Goal: Information Seeking & Learning: Learn about a topic

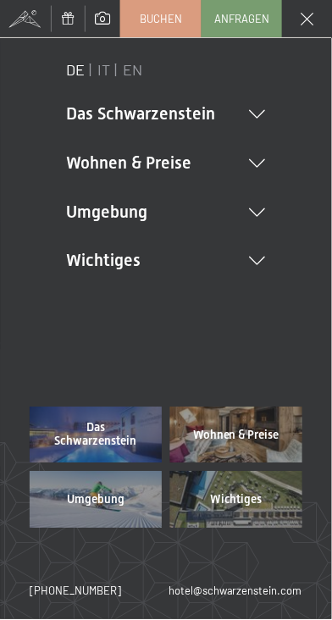
click at [250, 107] on li "Das Schwarzenstein New & Highlights Ihre Gastgeber Premium Spa Gourmet Aktiv Wo…" at bounding box center [166, 114] width 199 height 24
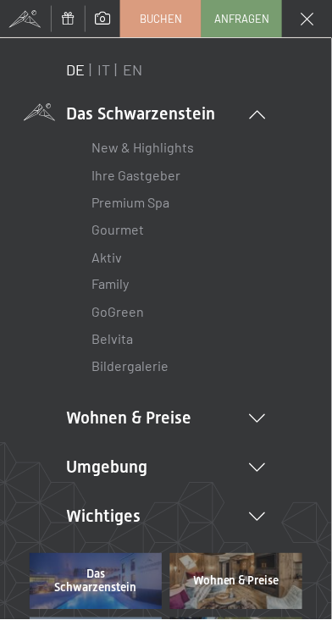
click at [118, 258] on link "Aktiv" at bounding box center [107, 257] width 31 height 16
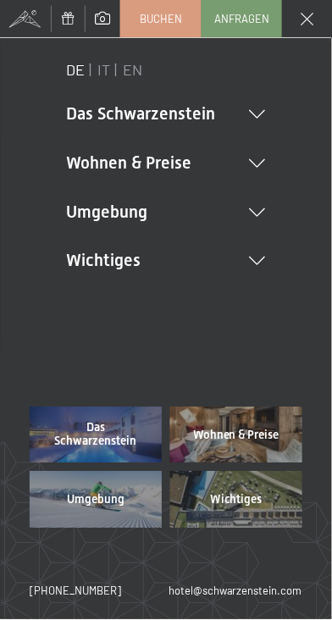
click at [261, 110] on icon at bounding box center [258, 114] width 16 height 8
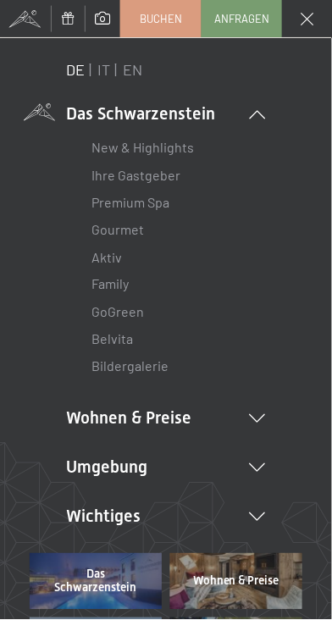
click at [118, 254] on link "Aktiv" at bounding box center [107, 257] width 31 height 16
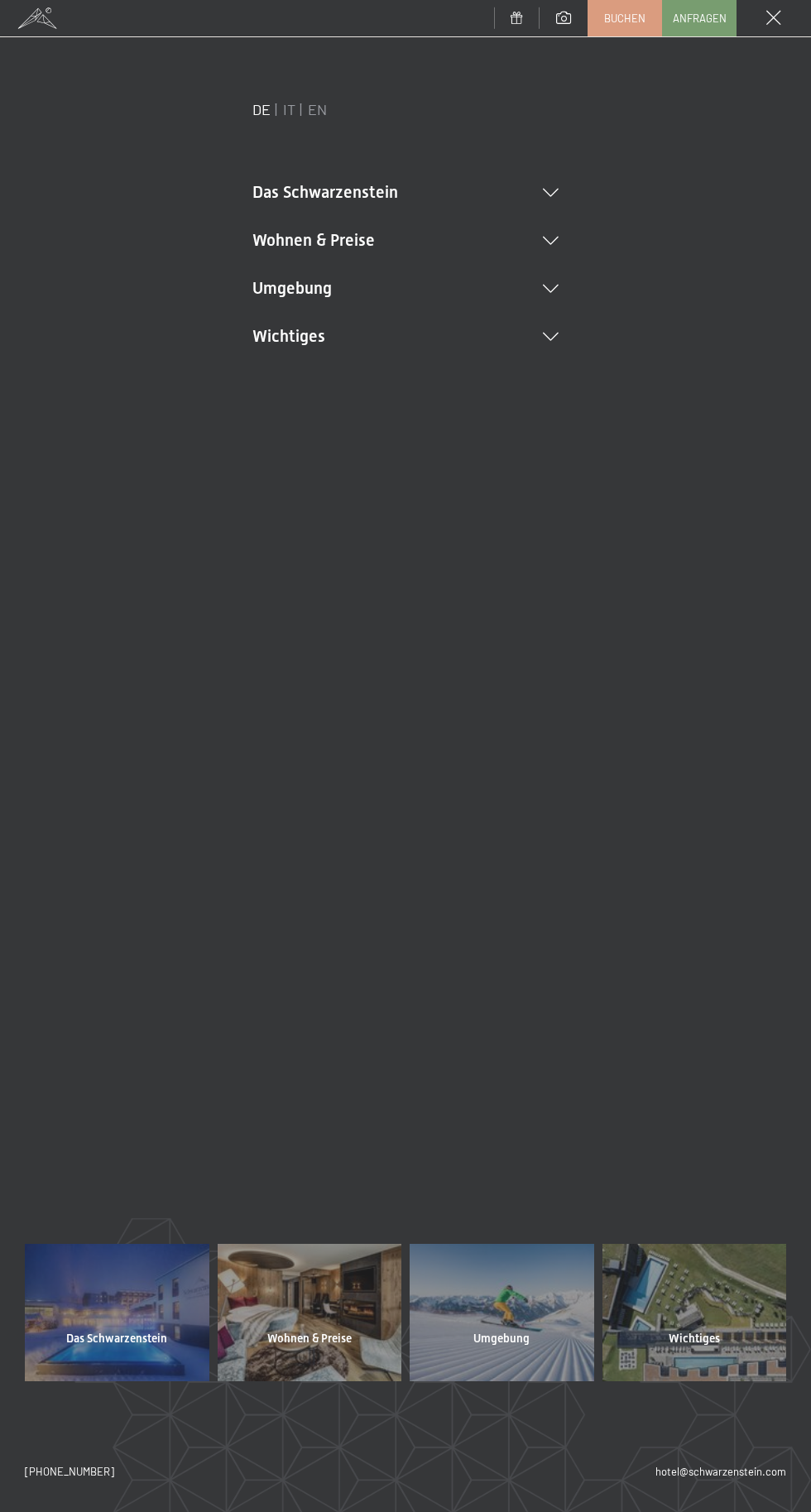
click at [520, 187] on li "Das Schwarzenstein New & Highlights Ihre Gastgeber Premium Spa Gourmet Aktiv Wo…" at bounding box center [406, 192] width 306 height 23
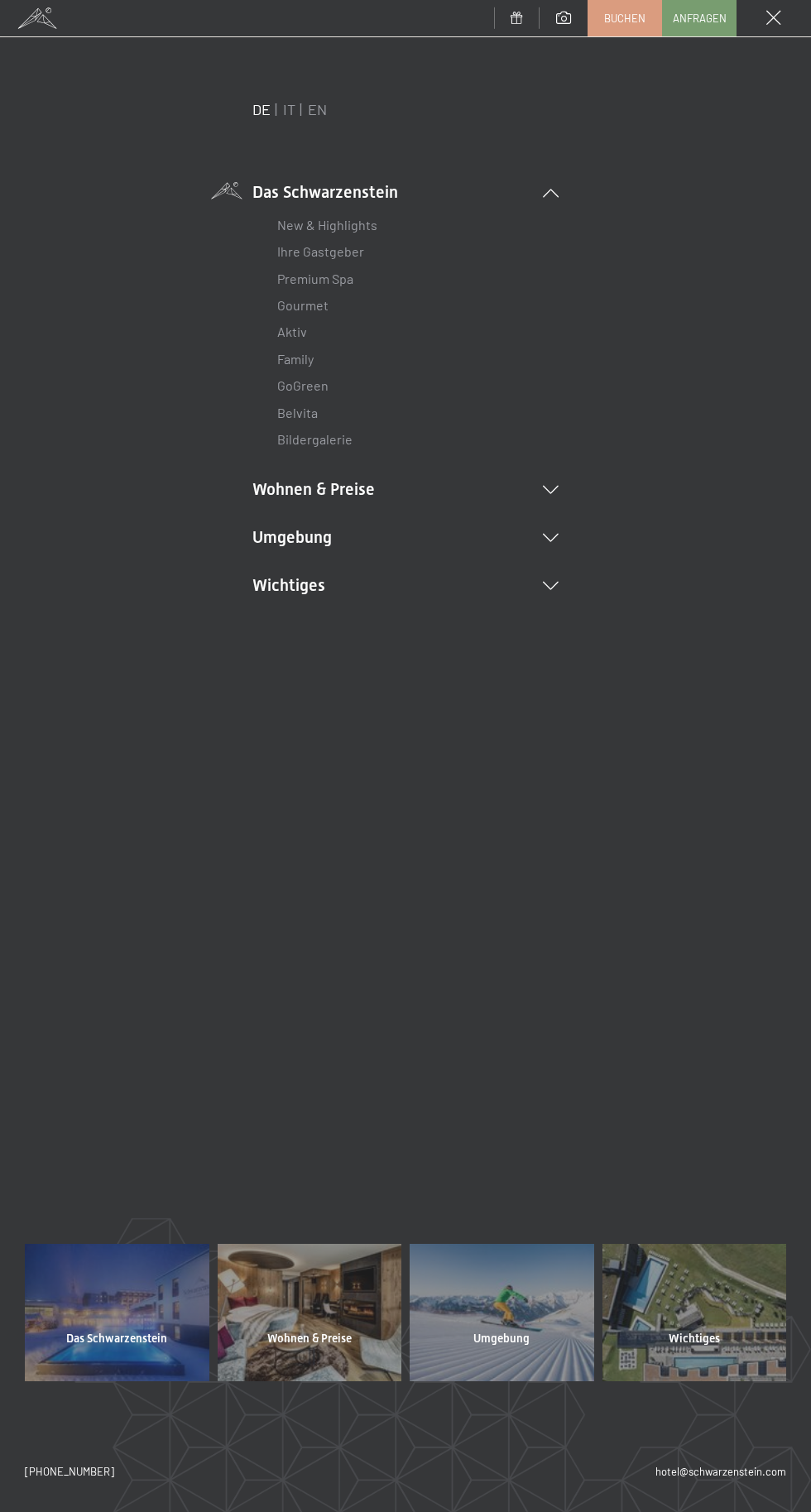
click at [298, 332] on link "Aktiv" at bounding box center [292, 331] width 30 height 16
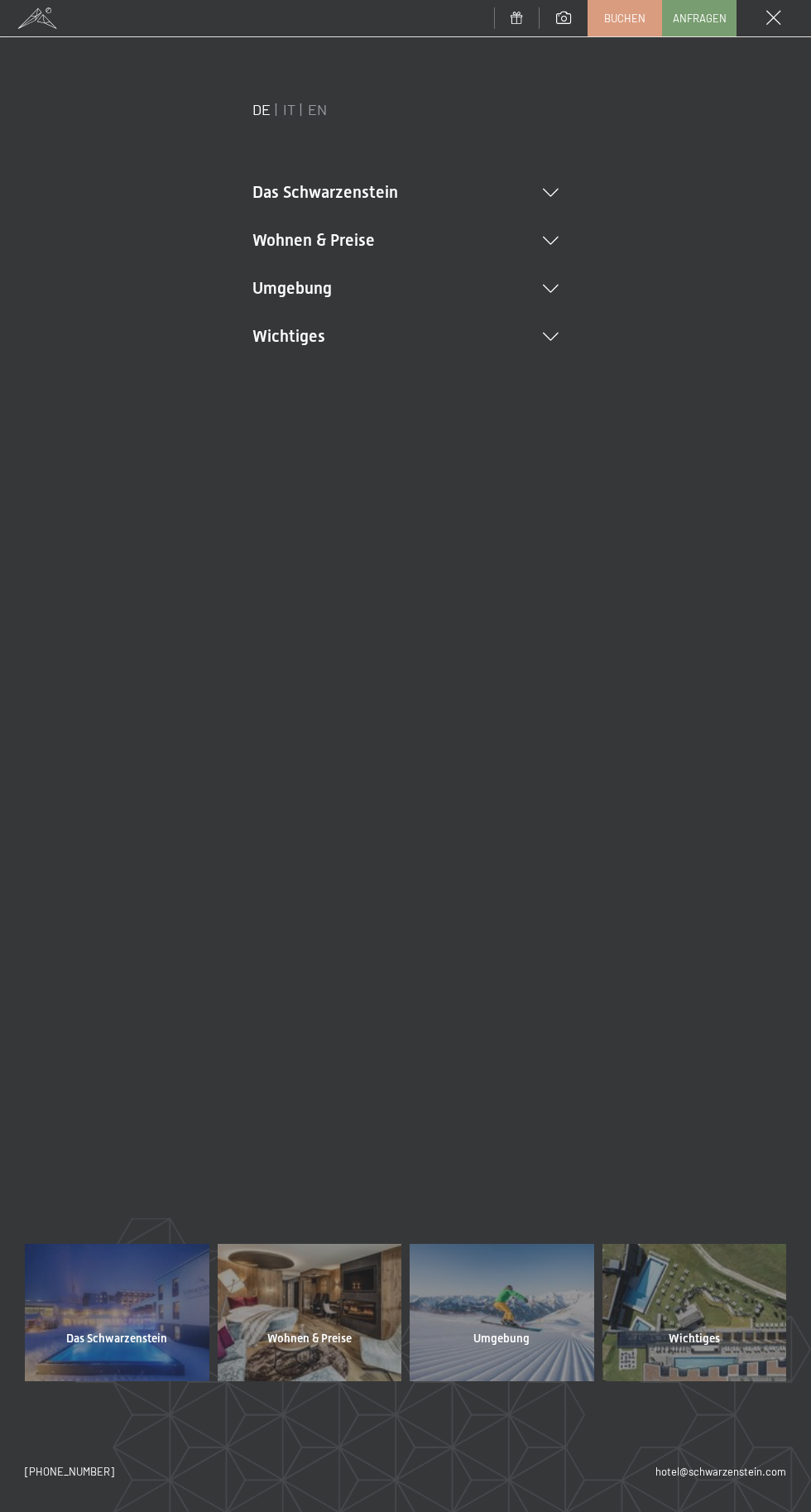
click at [552, 192] on icon at bounding box center [550, 192] width 16 height 8
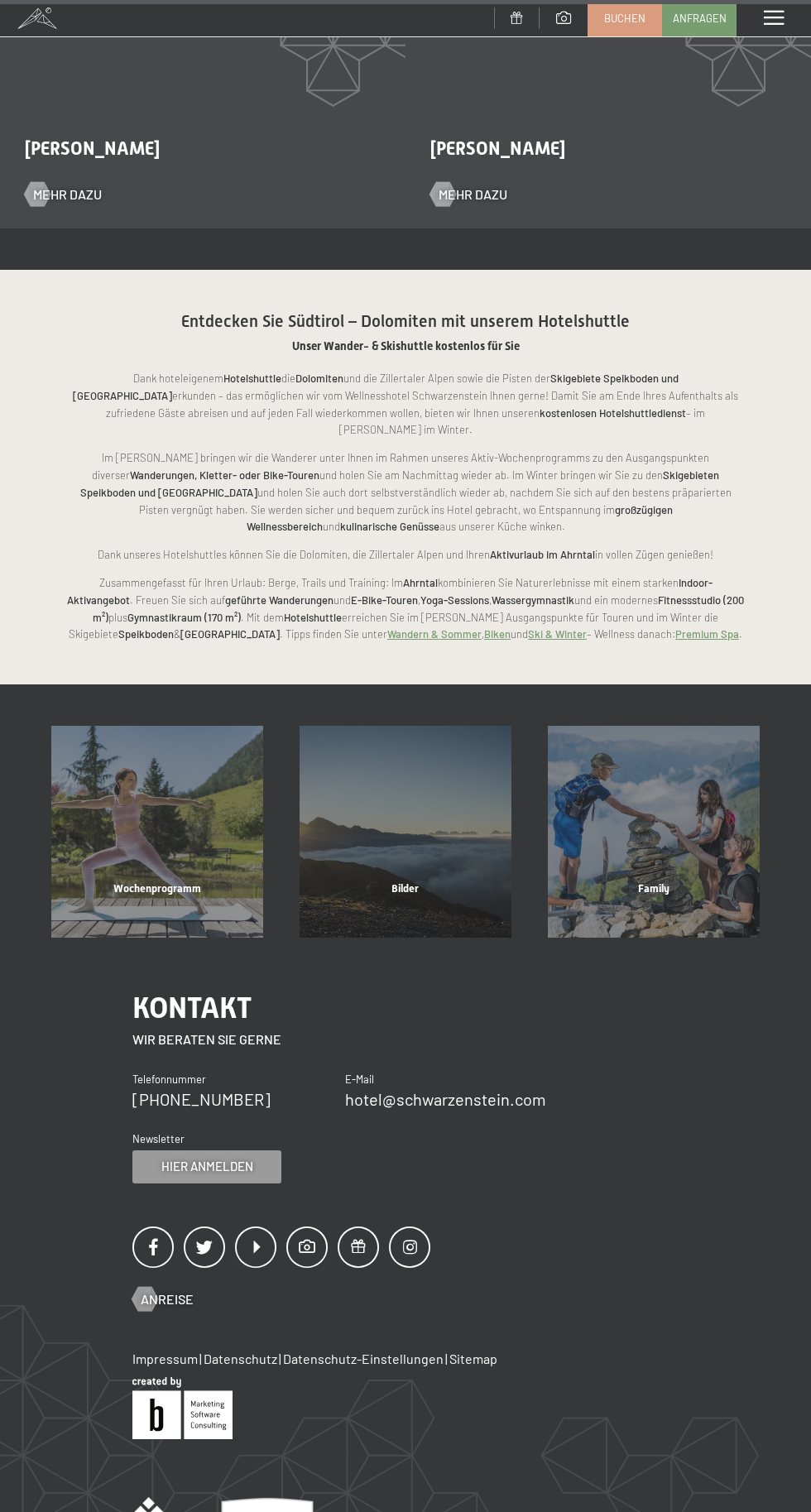
click at [208, 881] on div "Wochenprogramm" at bounding box center [157, 910] width 248 height 57
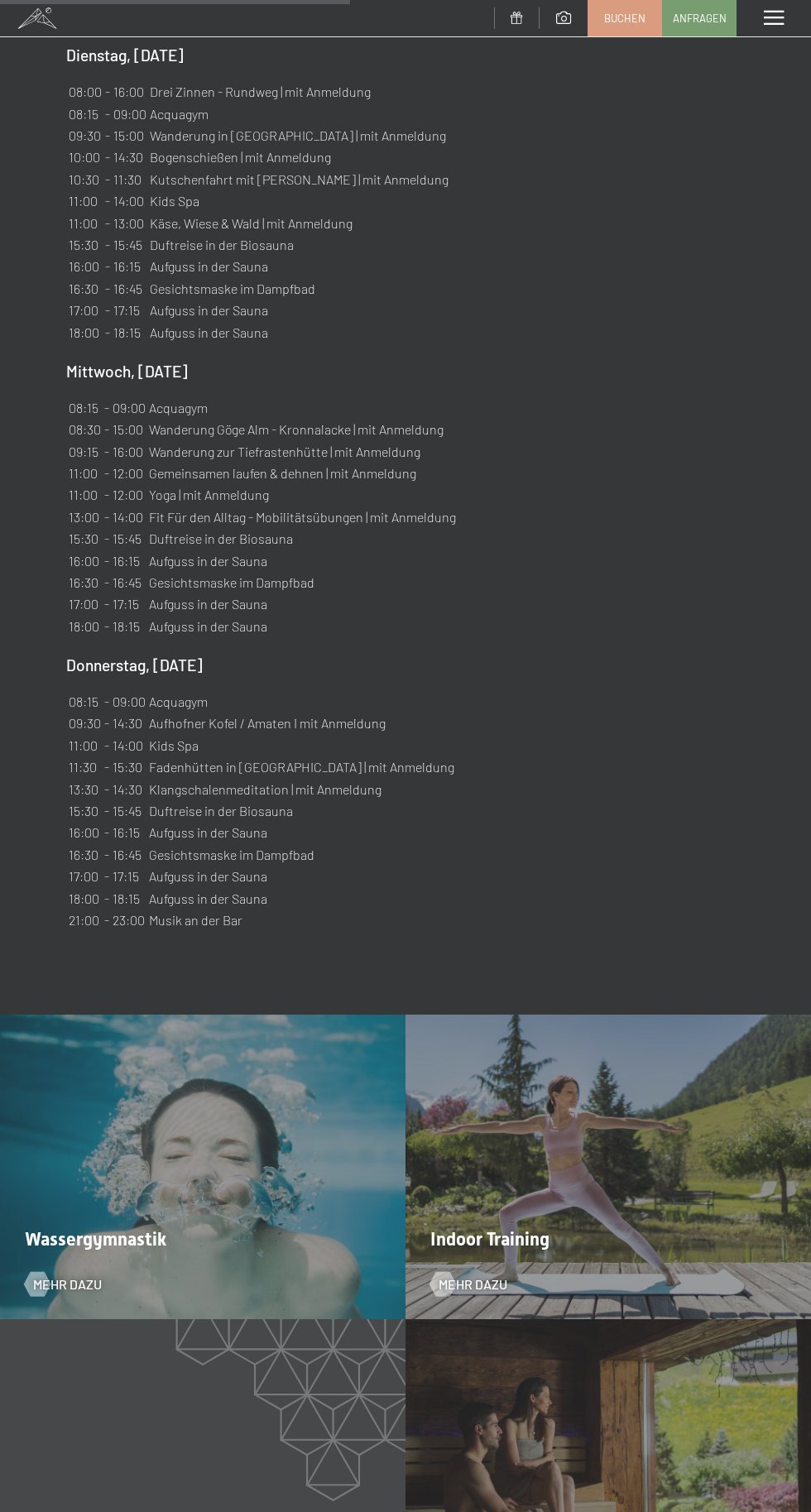
scroll to position [2138, 0]
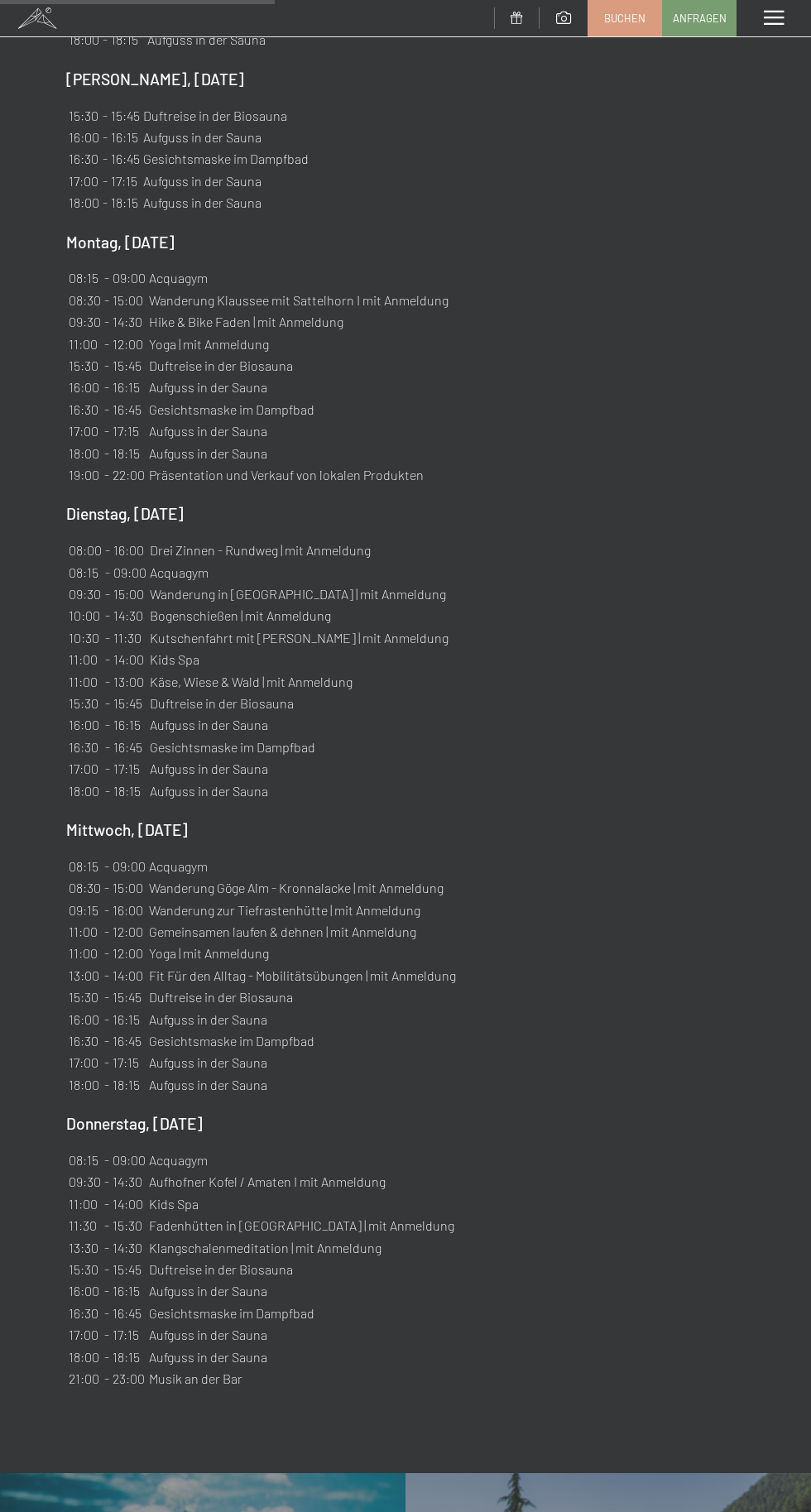
scroll to position [1669, 0]
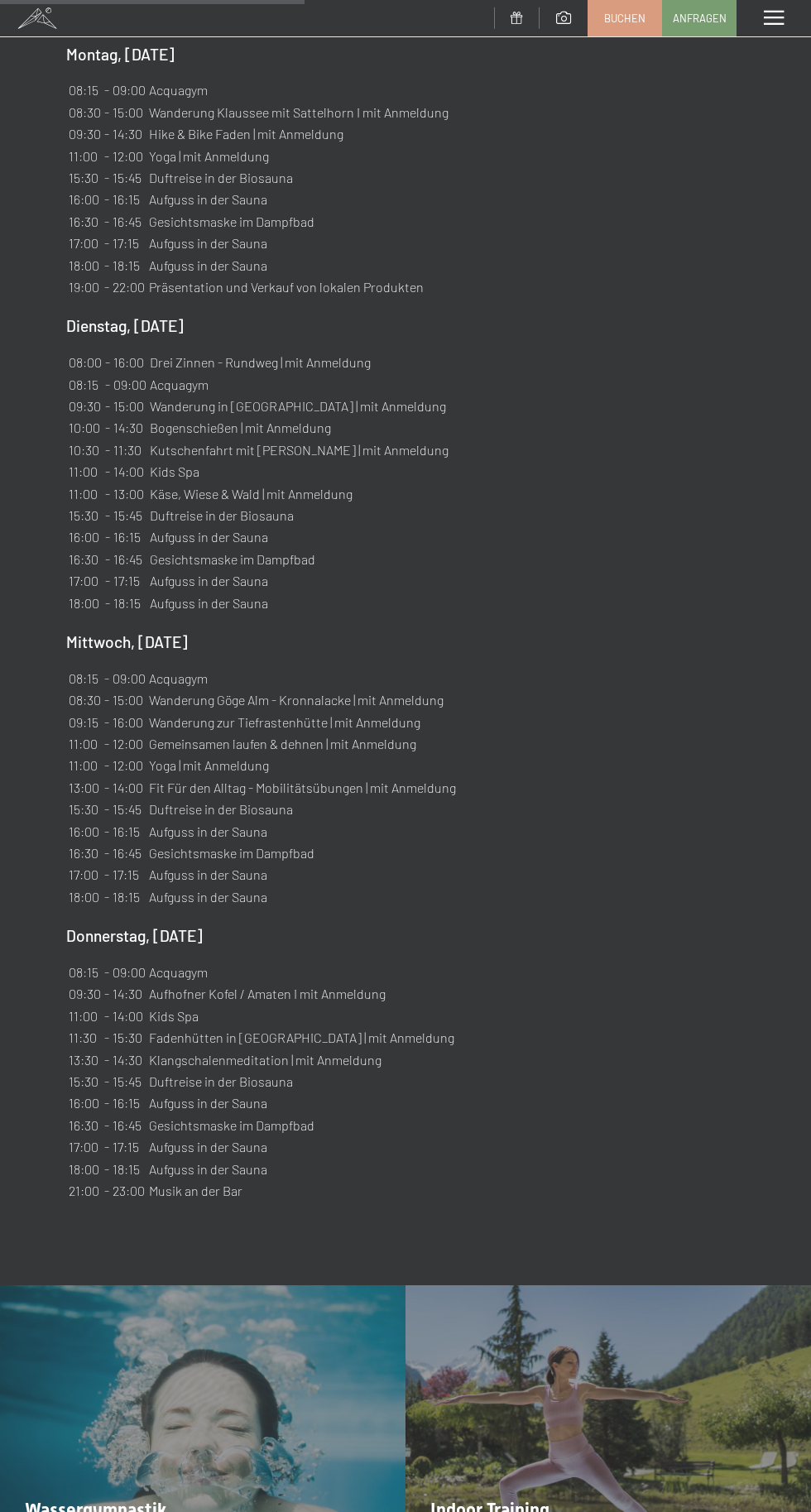
scroll to position [1872, 0]
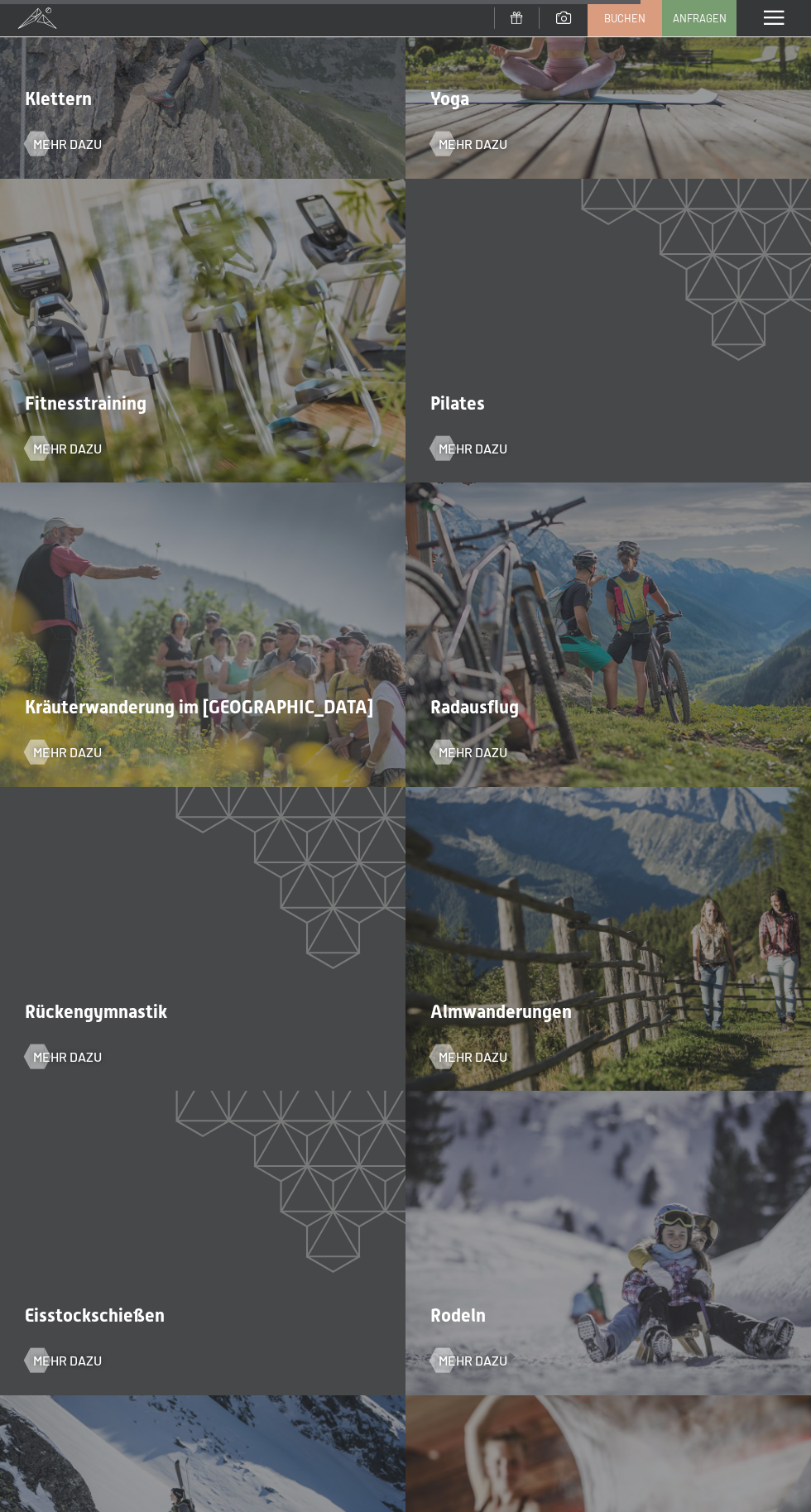
scroll to position [3892, 0]
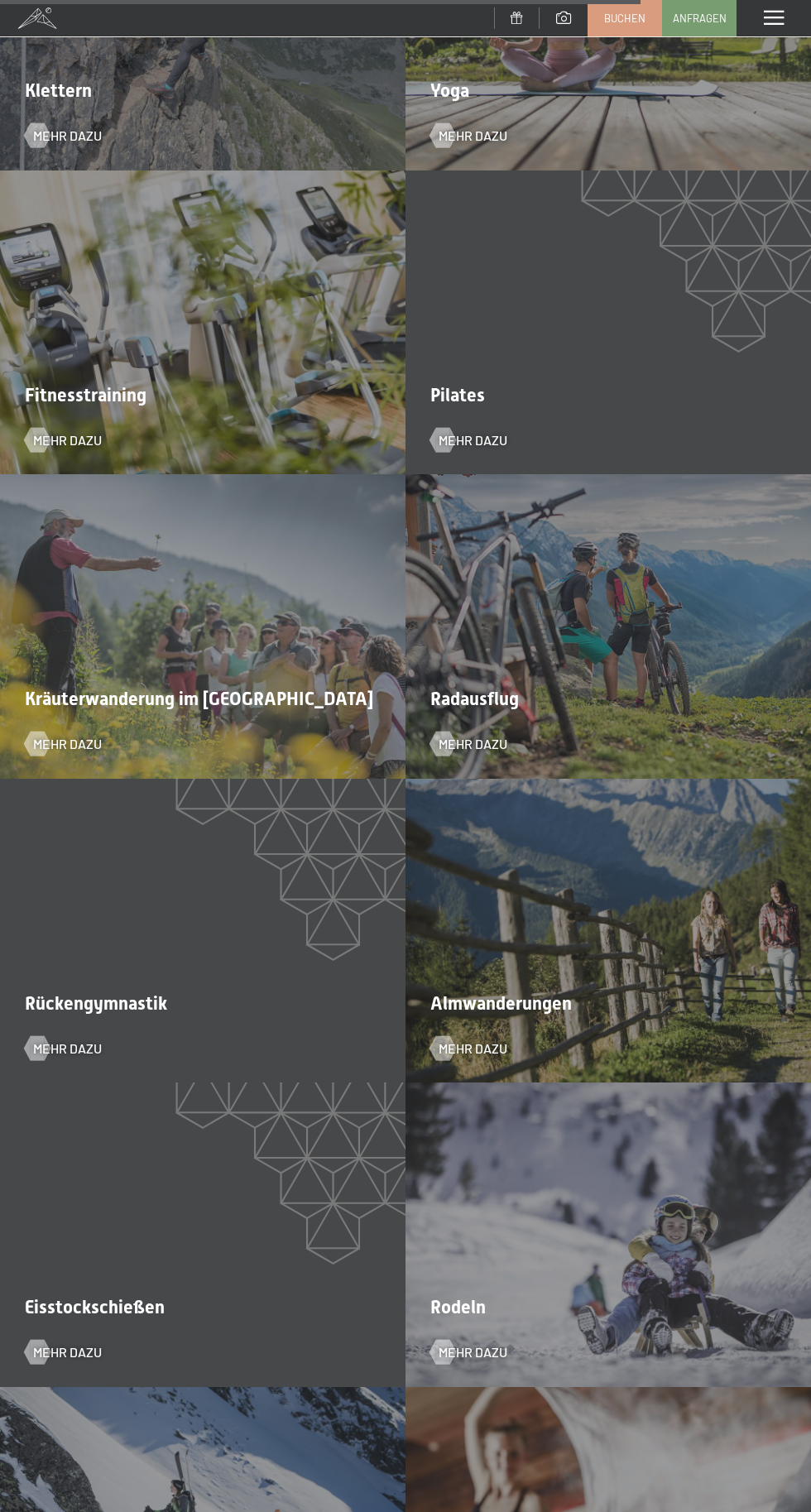
click at [674, 967] on div "Almwanderungen Mehr dazu" at bounding box center [607, 931] width 405 height 305
click at [485, 1045] on span "Mehr dazu" at bounding box center [472, 1048] width 68 height 19
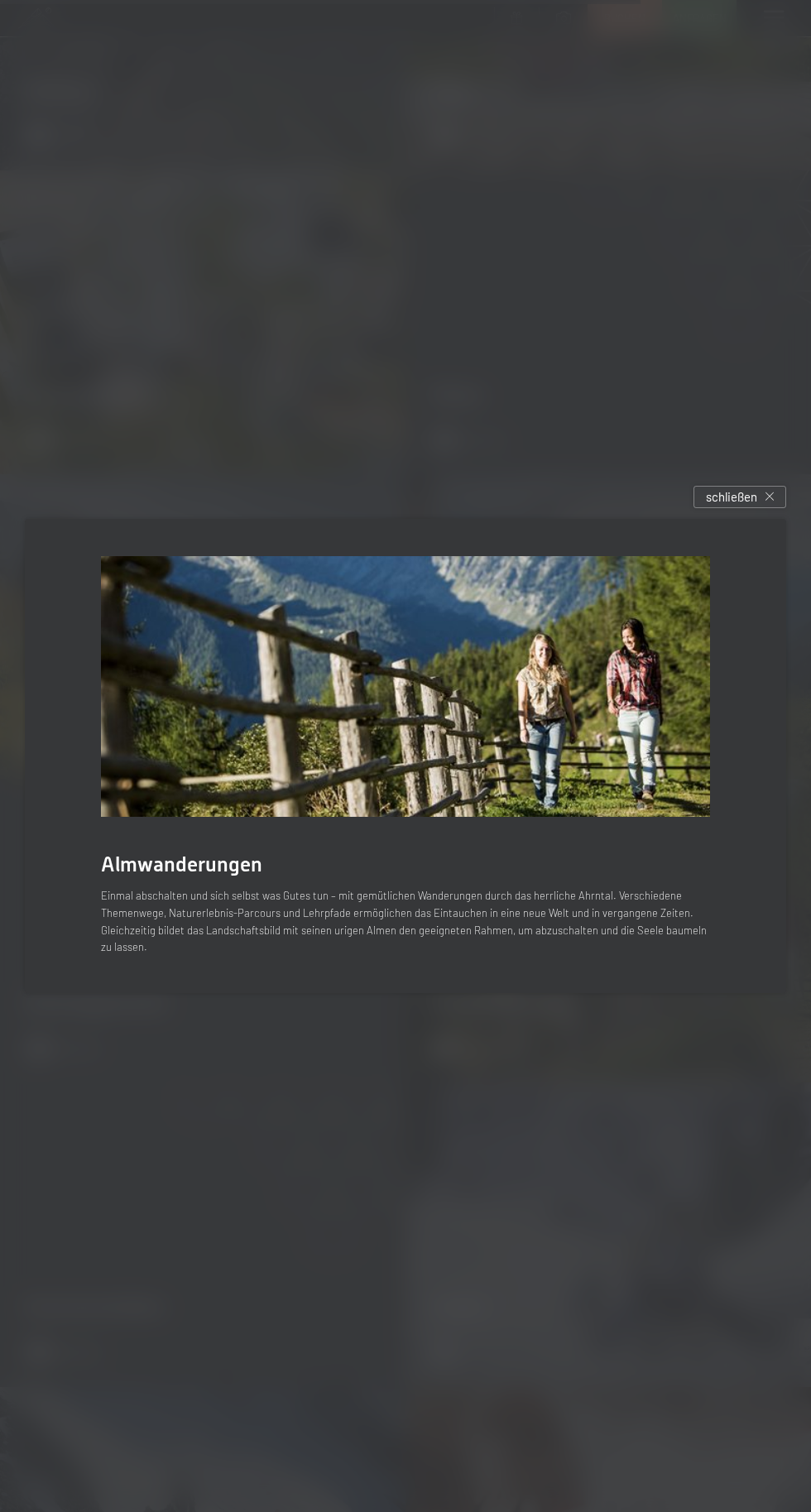
click at [788, 551] on div at bounding box center [405, 756] width 811 height 1512
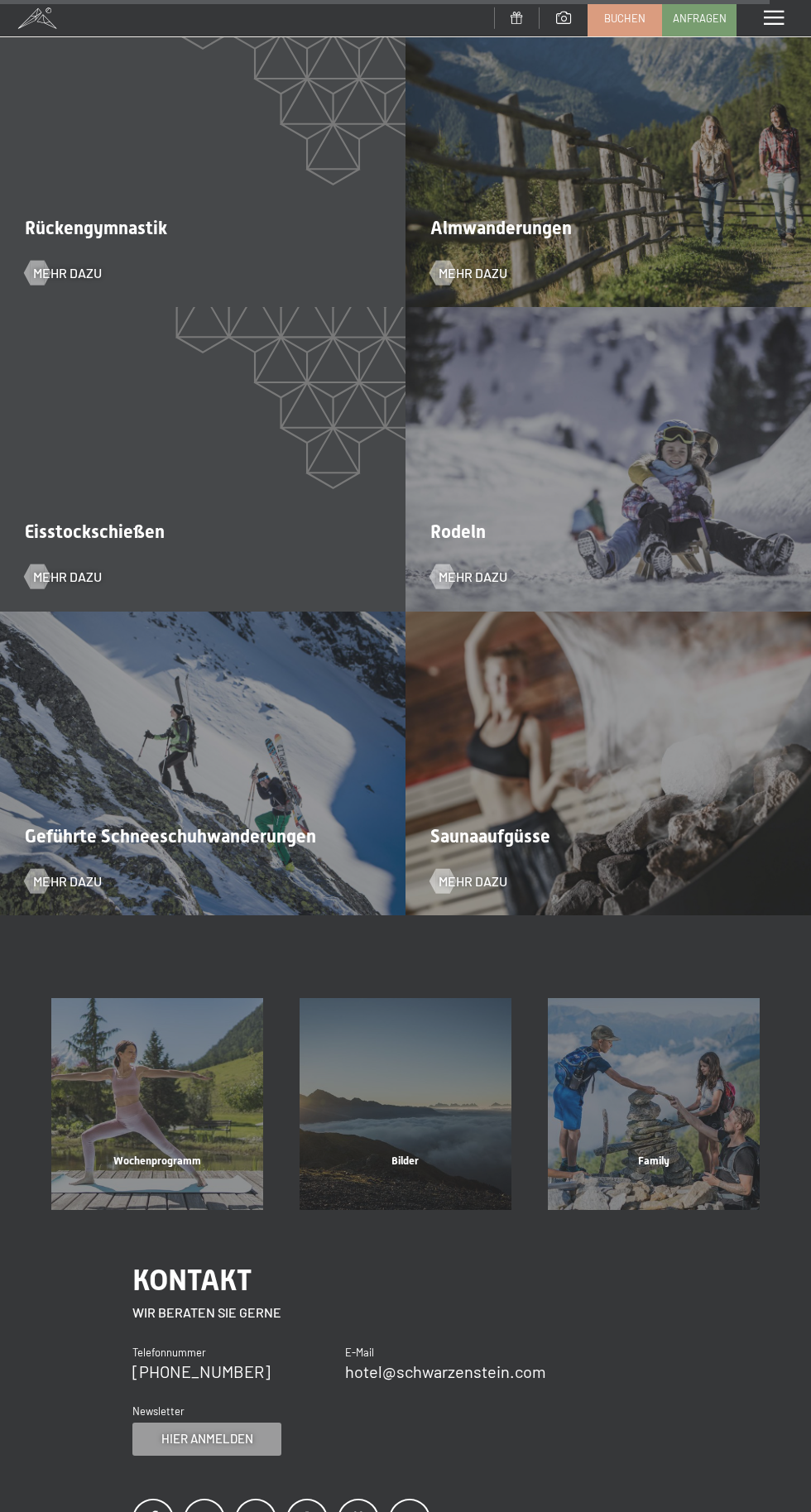
scroll to position [4809, 0]
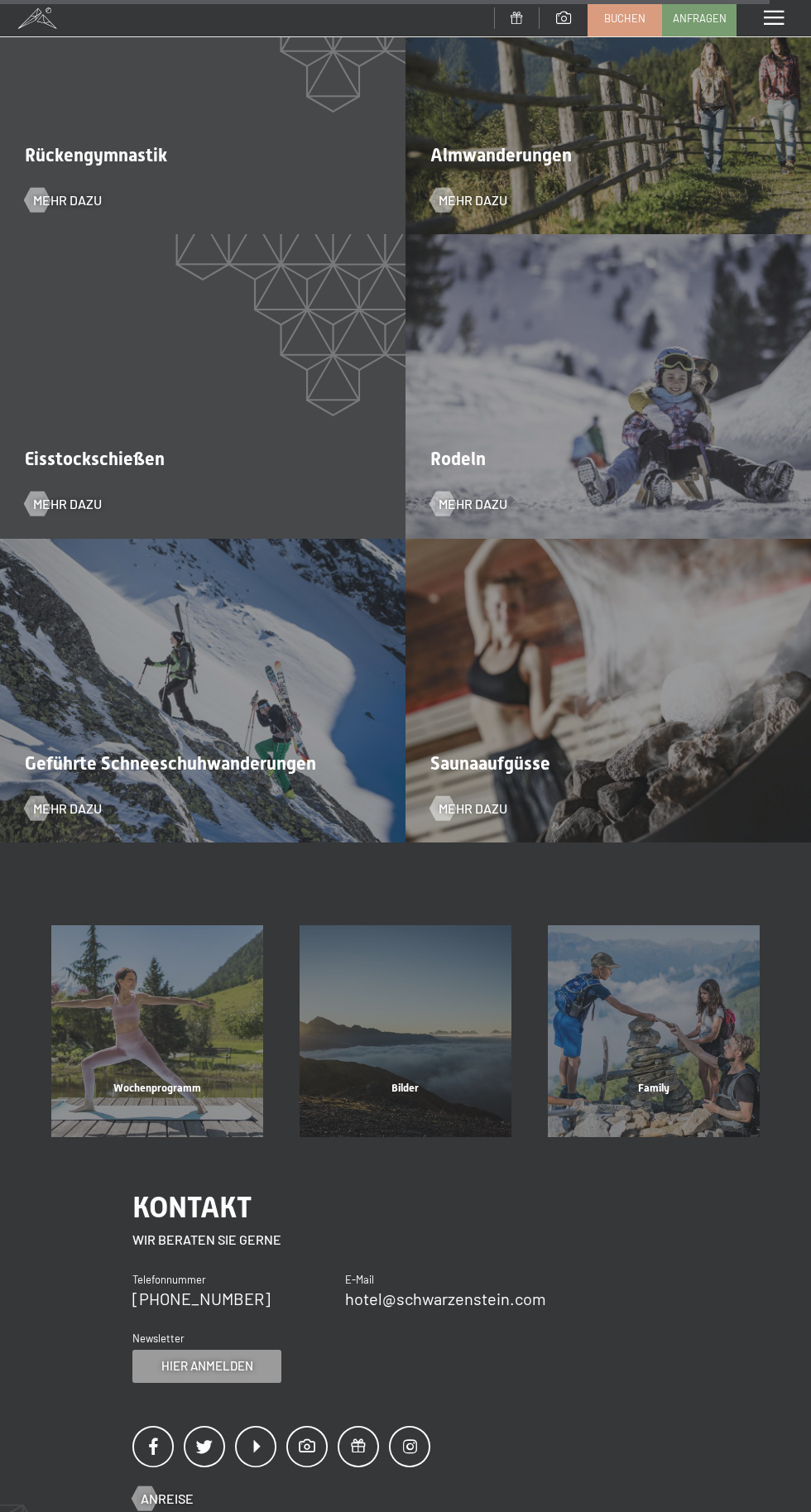
click at [438, 1081] on div "Bilder" at bounding box center [405, 1109] width 248 height 57
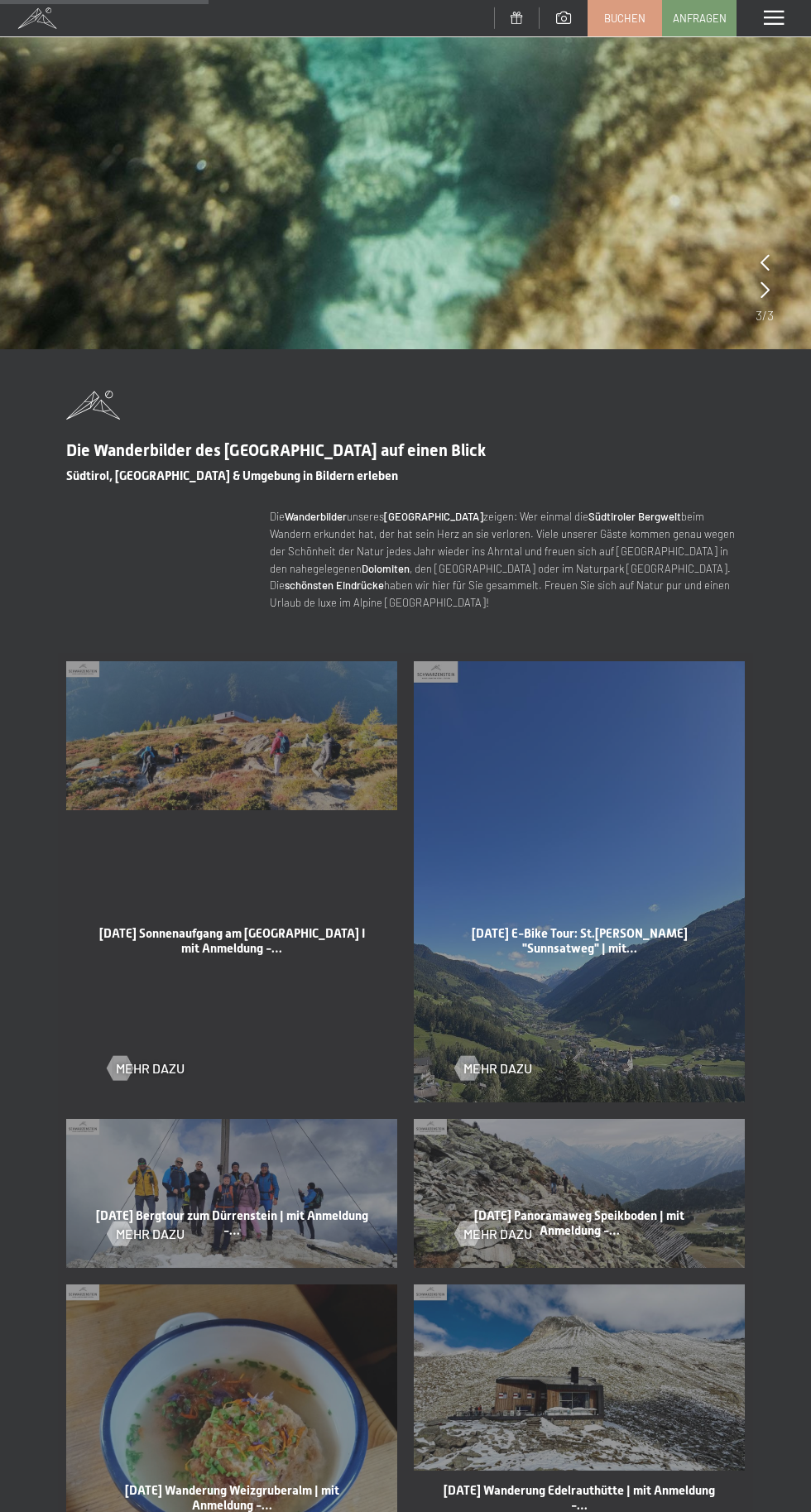
click at [304, 800] on div "02-10-2025 Sonnenaufgang am Schönberg I mit Anmeldung -… Mehr dazu" at bounding box center [231, 881] width 347 height 458
click at [252, 931] on span "02-10-2025 Sonnenaufgang am Schönberg I mit Anmeldung -…" at bounding box center [232, 941] width 265 height 30
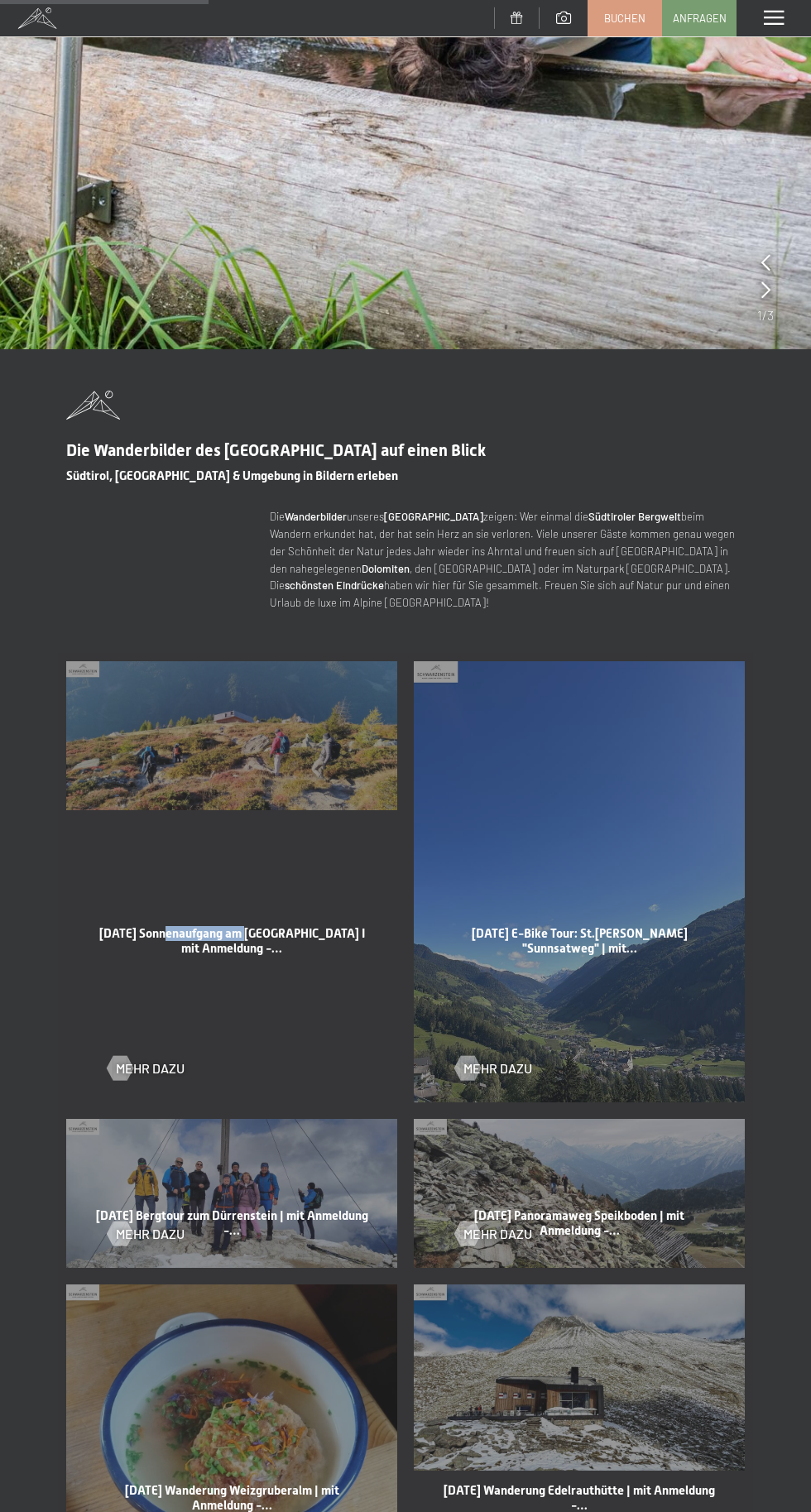
click at [261, 785] on div "02-10-2025 Sonnenaufgang am Schönberg I mit Anmeldung -… Mehr dazu" at bounding box center [231, 881] width 347 height 458
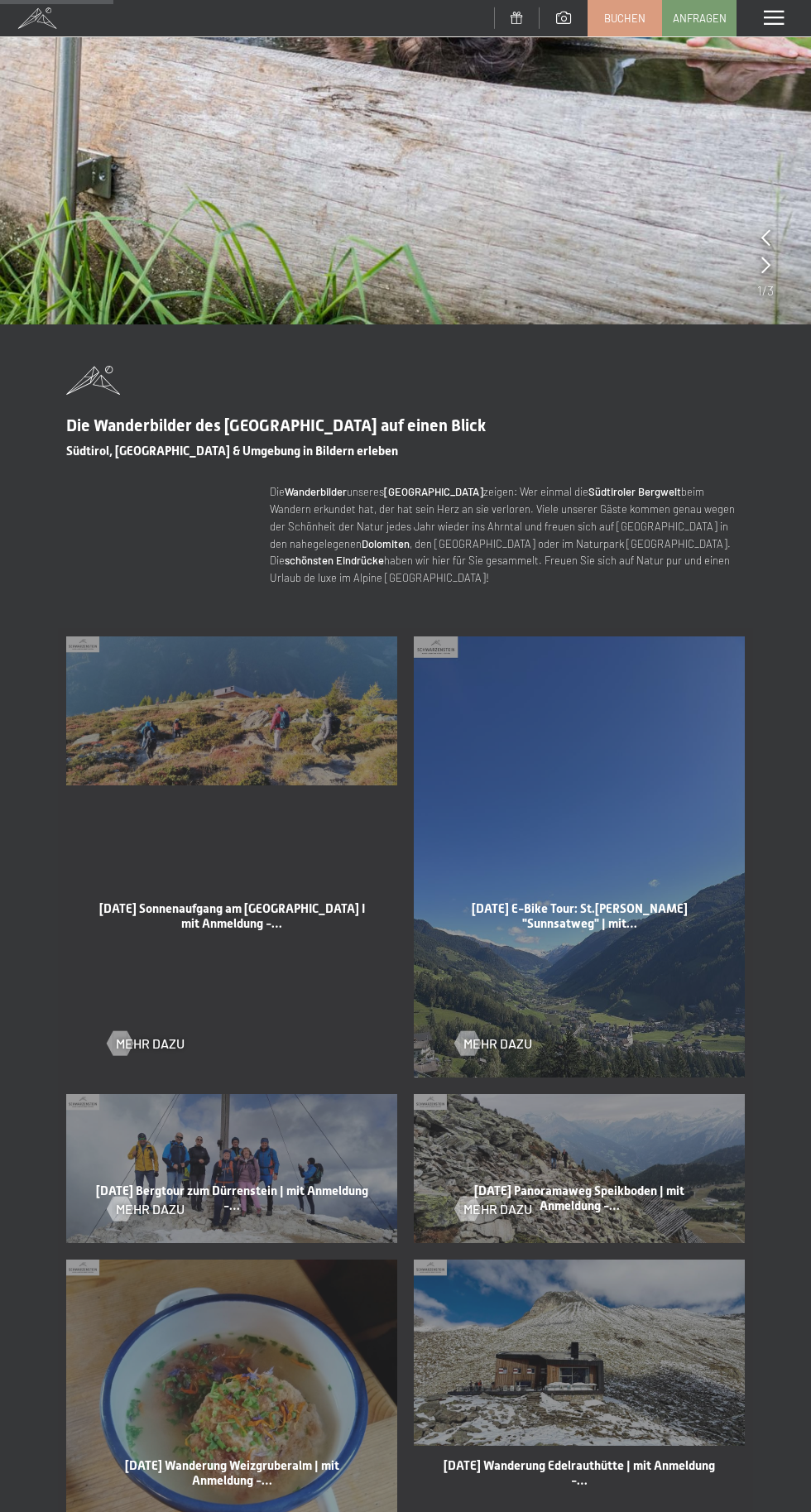
scroll to position [584, 0]
click at [141, 1041] on span "Mehr dazu" at bounding box center [150, 1042] width 68 height 19
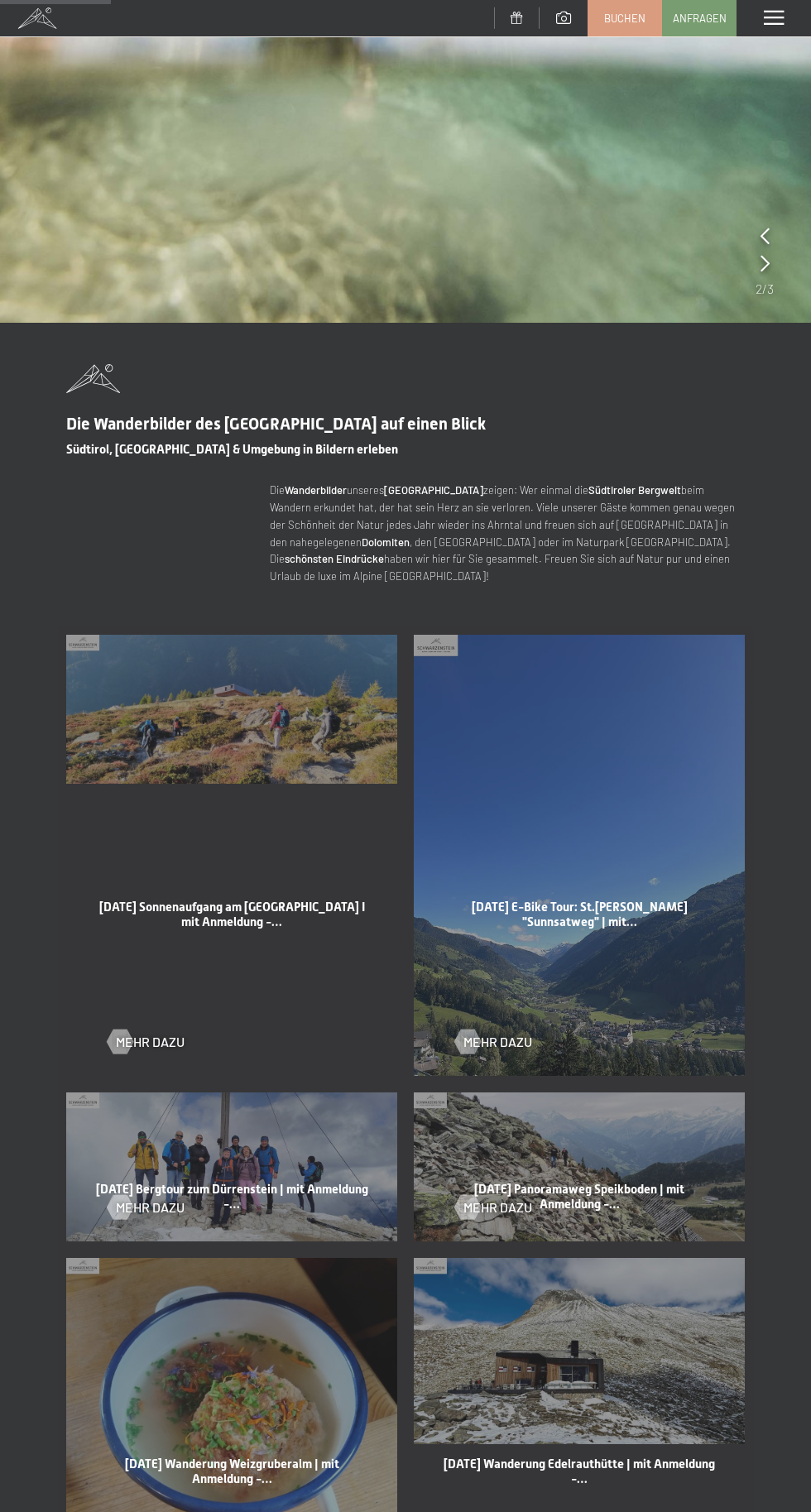
click at [605, 926] on h2 "02-10-2025 E-Bike Tour: St.Johann "Sunnsatweg" | mit…" at bounding box center [579, 914] width 273 height 30
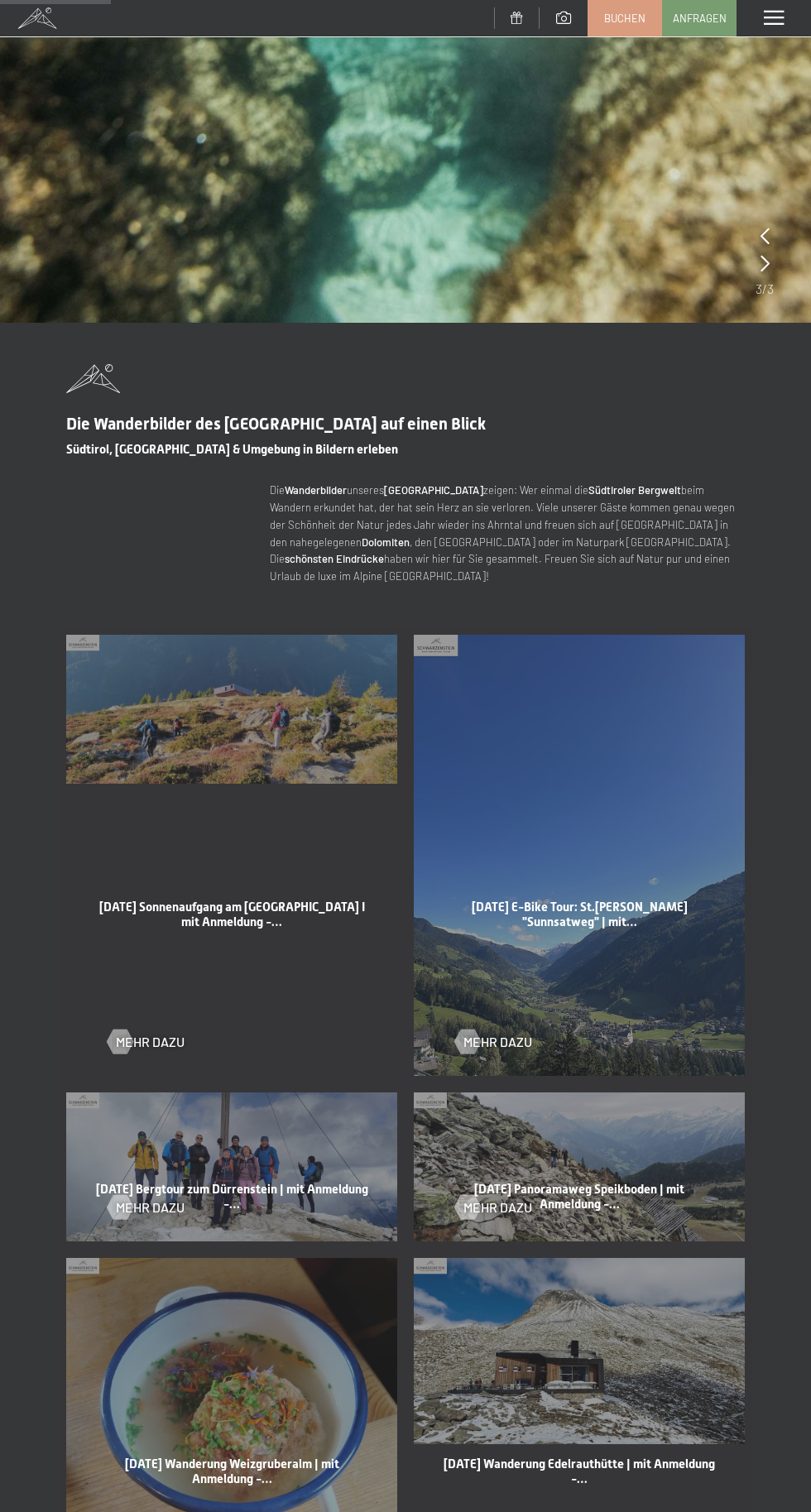
click at [511, 1047] on span "Mehr dazu" at bounding box center [498, 1042] width 68 height 19
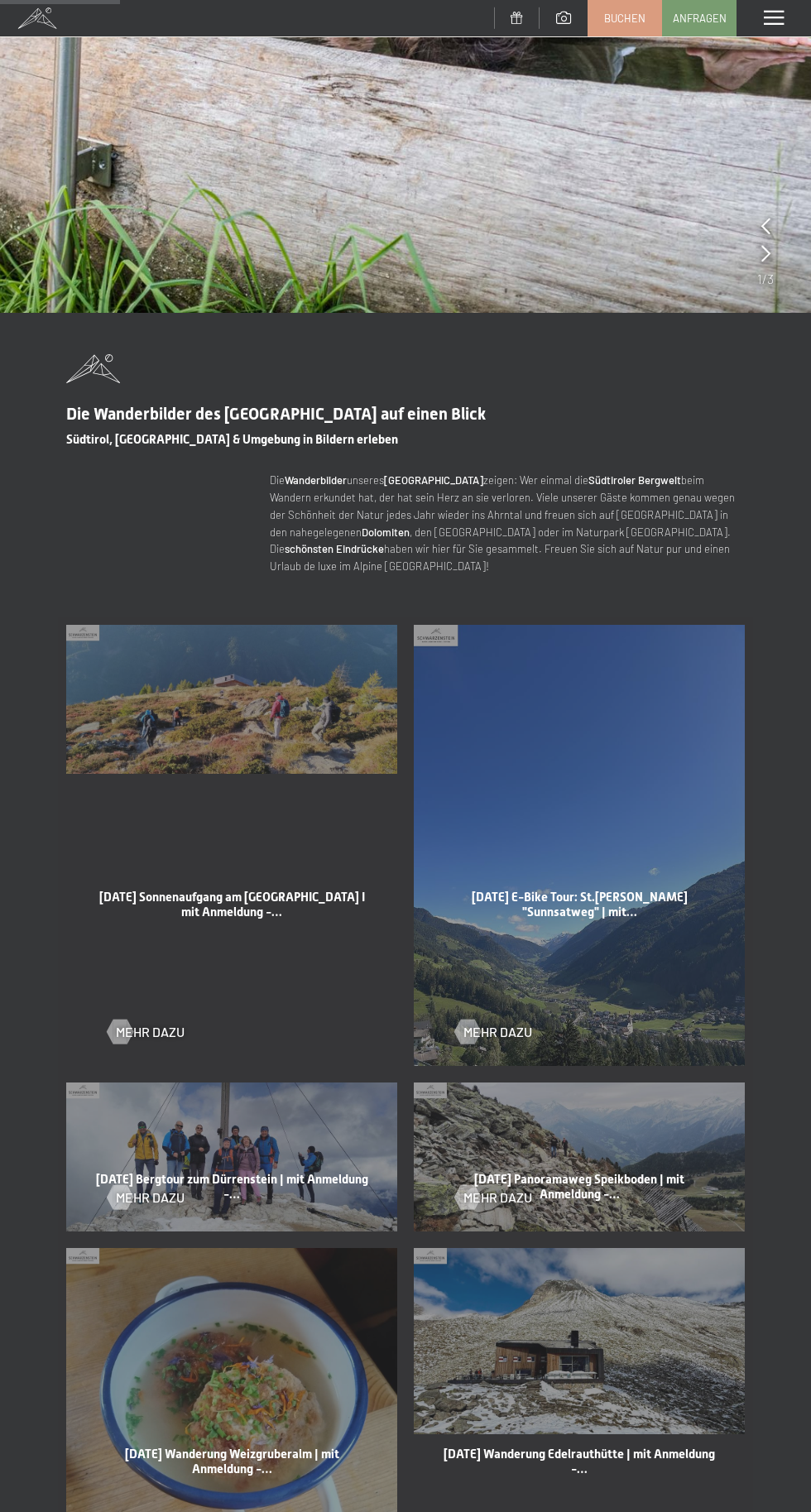
scroll to position [700, 0]
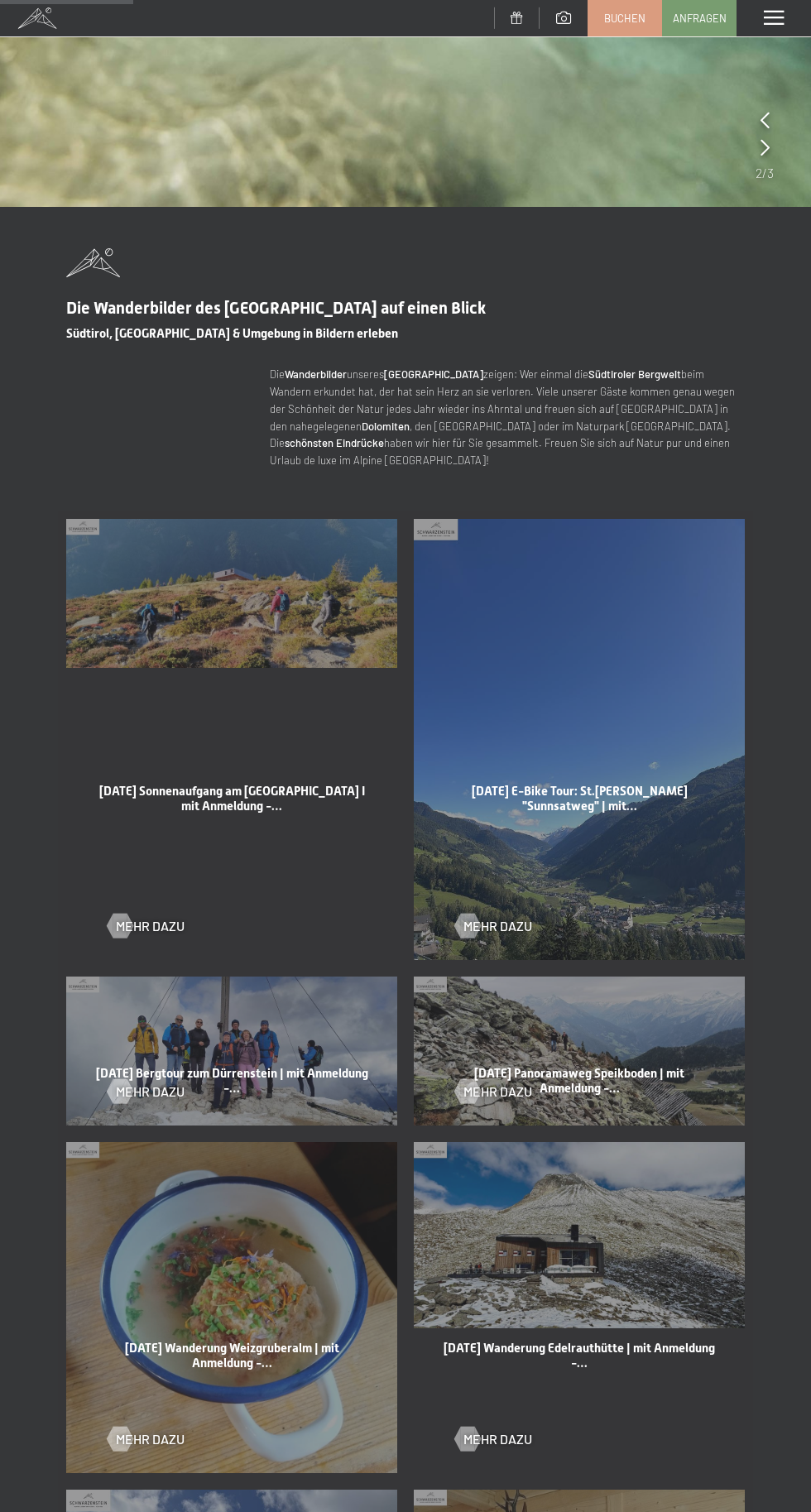
click at [182, 1085] on span "Mehr dazu" at bounding box center [150, 1091] width 68 height 19
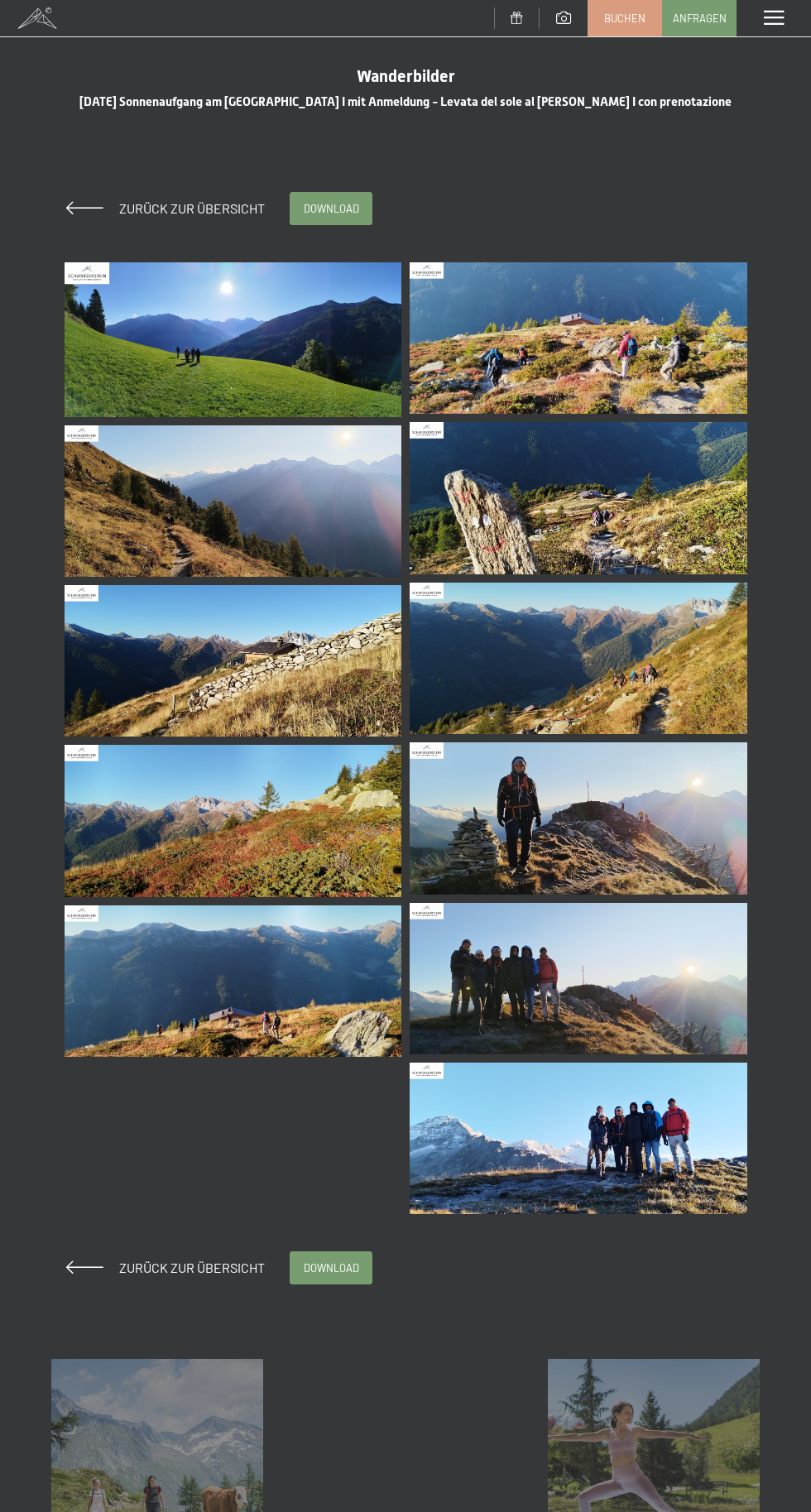
click at [555, 1021] on img at bounding box center [579, 978] width 338 height 151
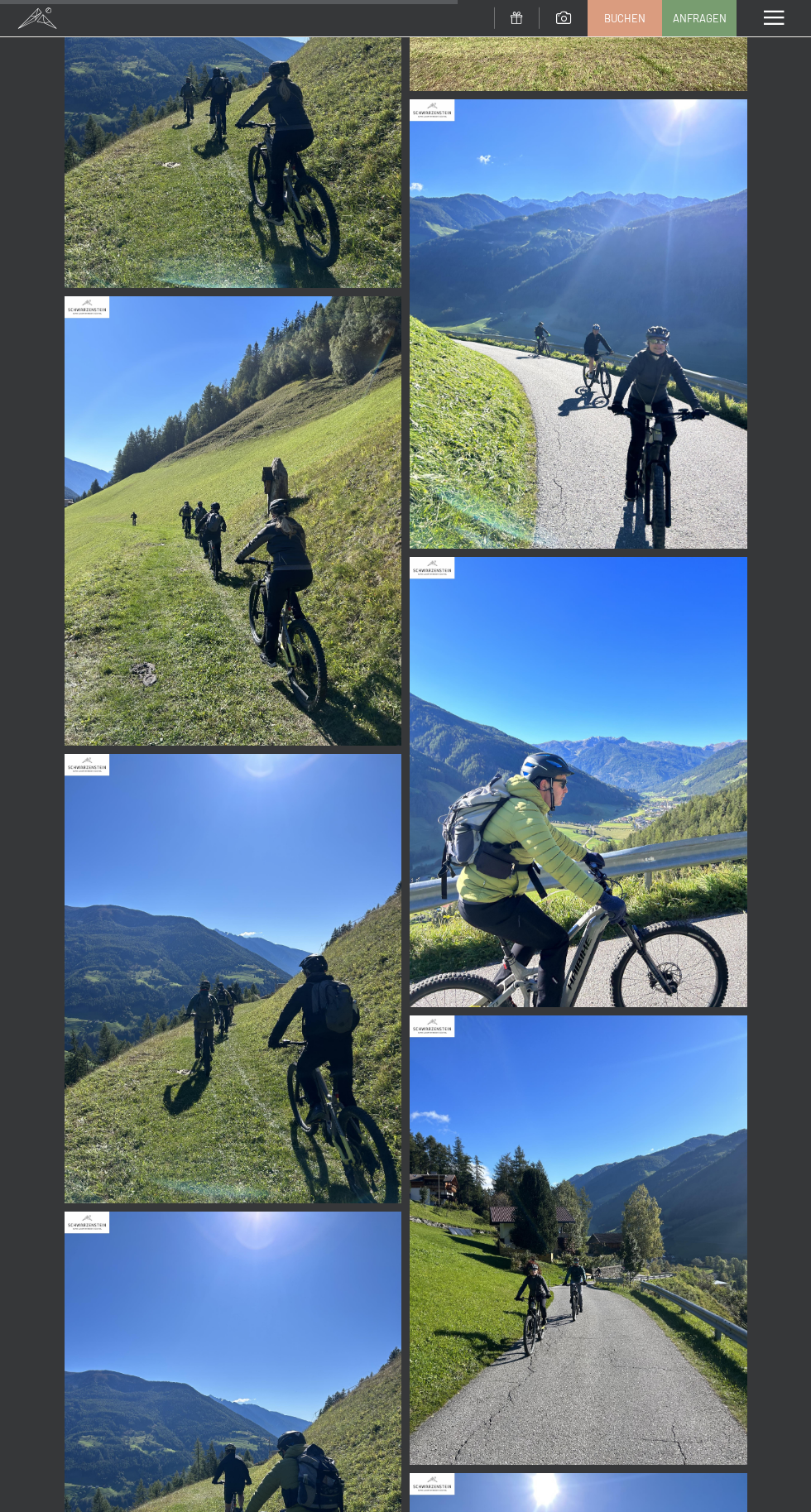
scroll to position [898, 0]
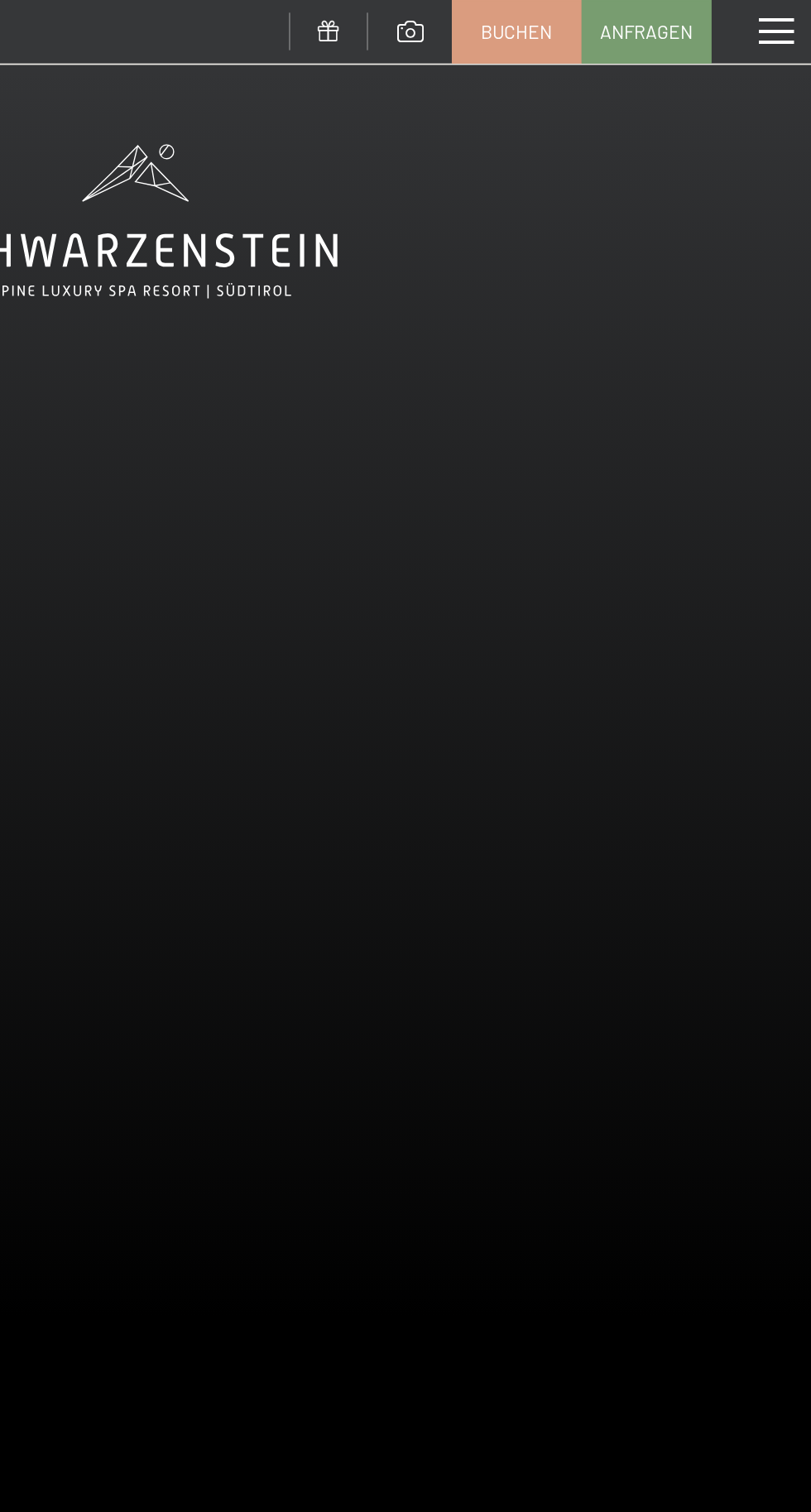
click at [786, 28] on div "Menü" at bounding box center [773, 18] width 74 height 36
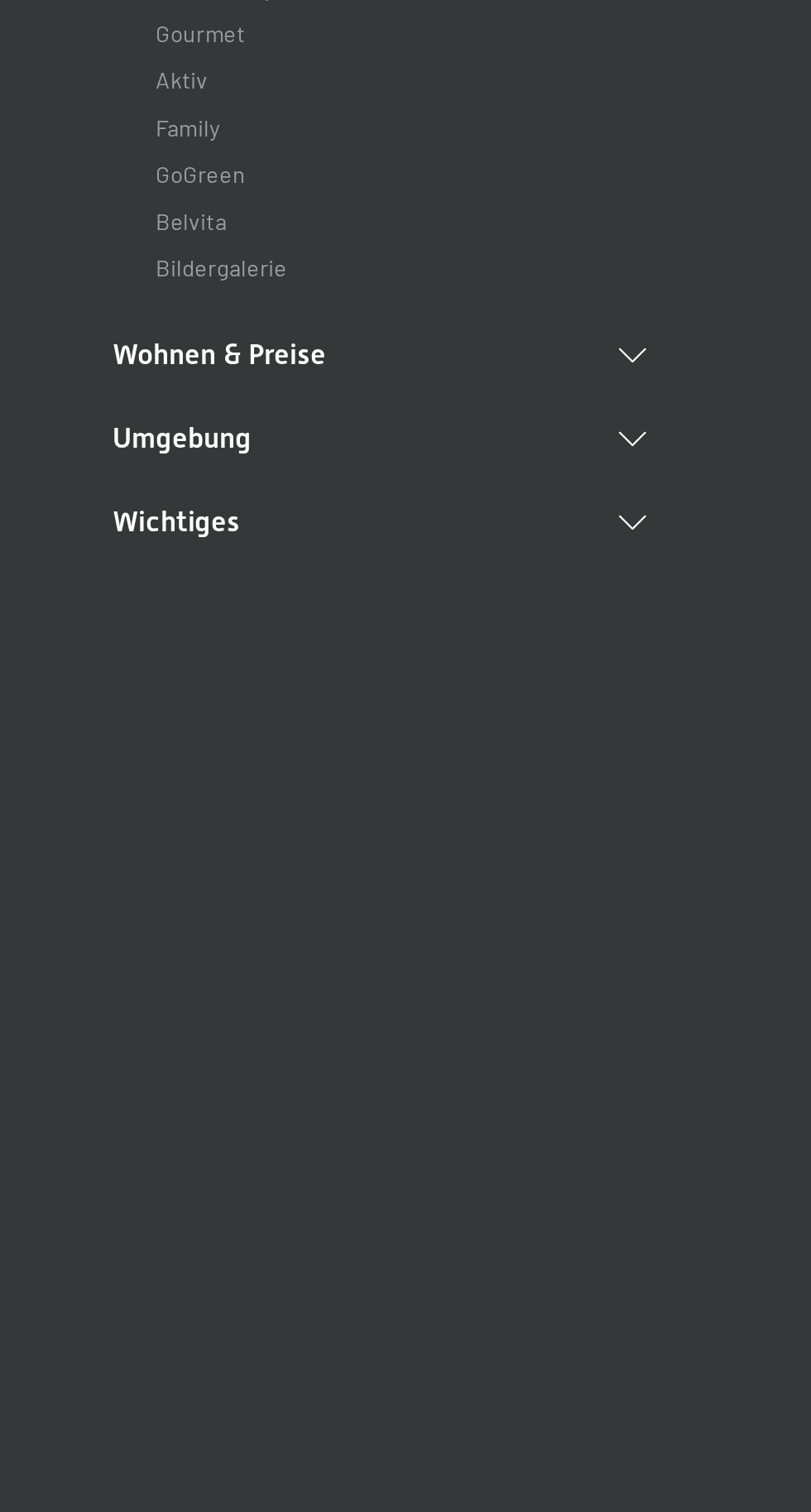
click at [535, 546] on li "Umgebung Das Ahrntal Ski & Winter Skifahren Skischule Wandern & [PERSON_NAME] W…" at bounding box center [406, 537] width 306 height 23
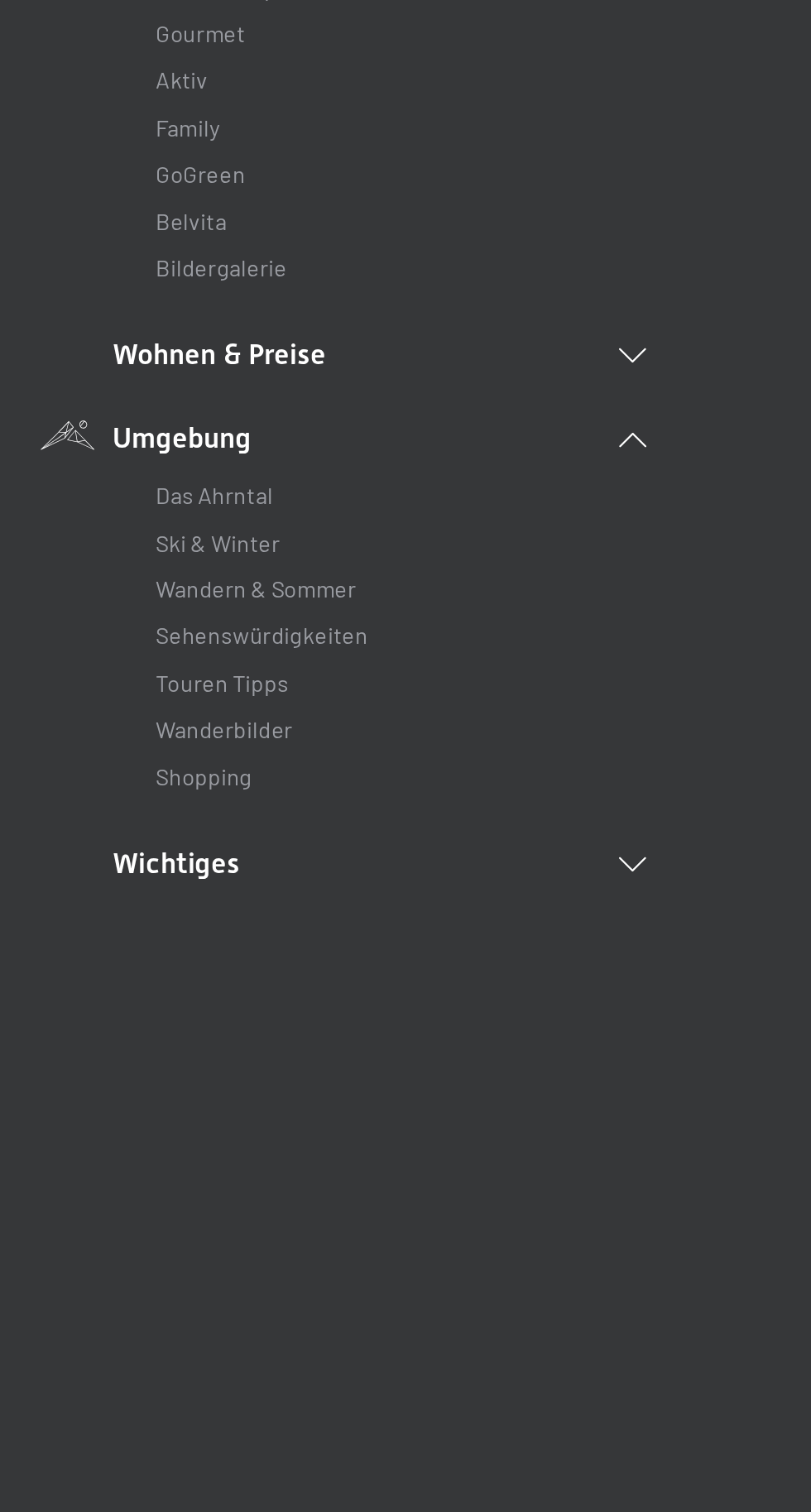
click at [551, 477] on li "Wohnen & Preise Inklusivleistungen Zimmer & Preise Liste Angebote Liste Familie…" at bounding box center [406, 489] width 306 height 23
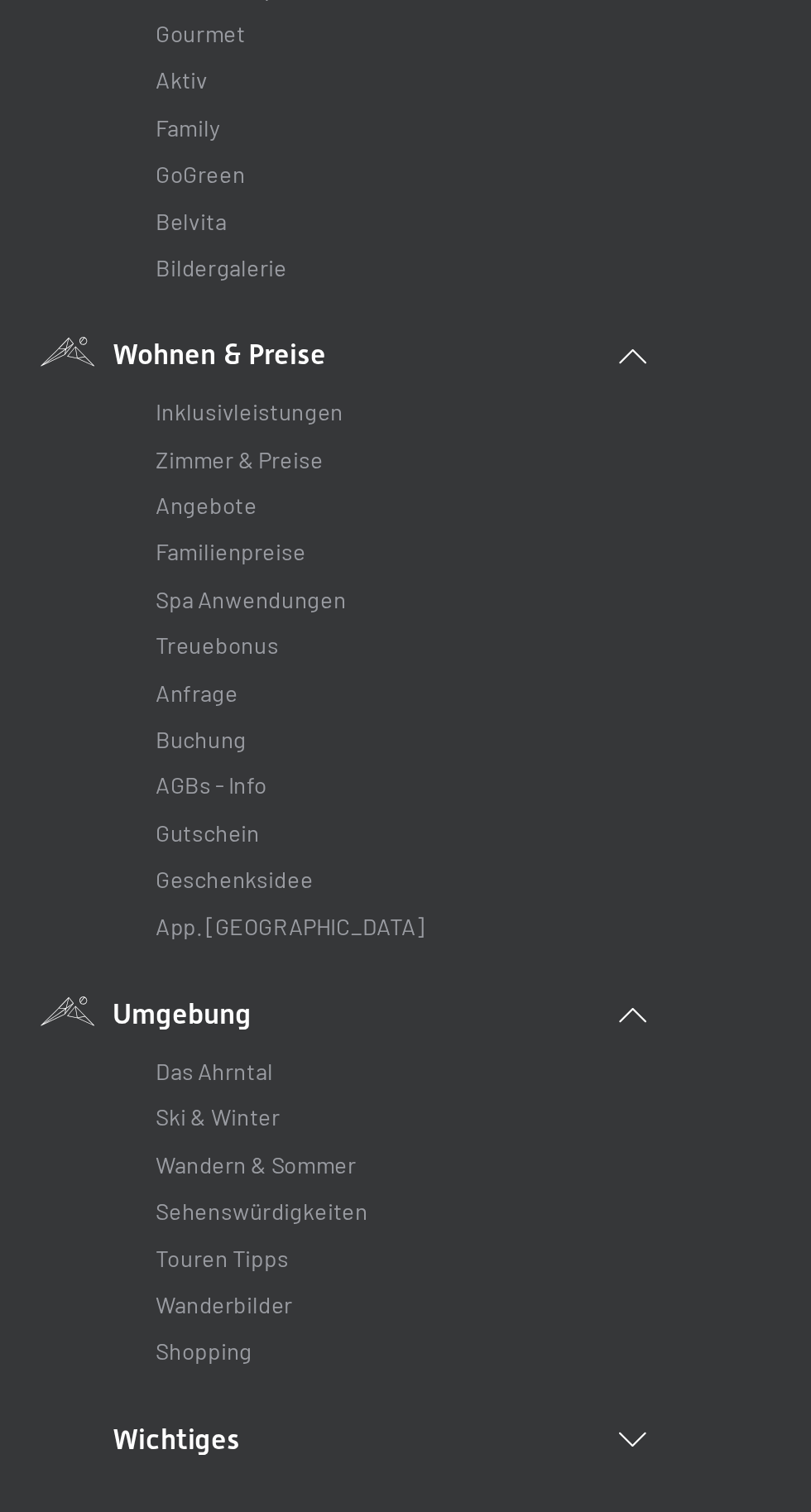
click at [288, 823] on link "App. [GEOGRAPHIC_DATA]" at bounding box center [354, 817] width 154 height 16
